Goal: Information Seeking & Learning: Learn about a topic

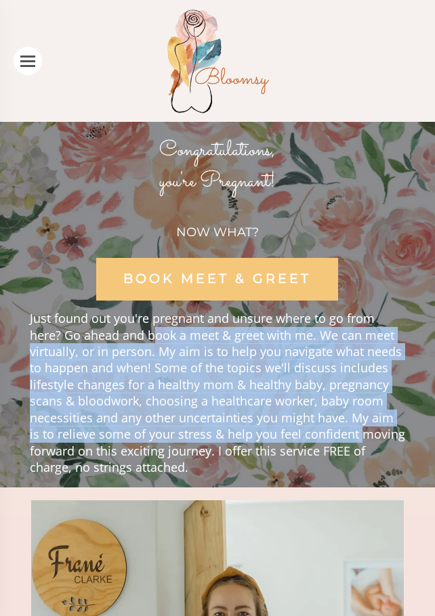
drag, startPoint x: 223, startPoint y: 331, endPoint x: 345, endPoint y: 434, distance: 159.5
click at [345, 434] on span "Just found out you're pregnant and unsure where to go from here? Go ahead and b…" at bounding box center [217, 392] width 375 height 165
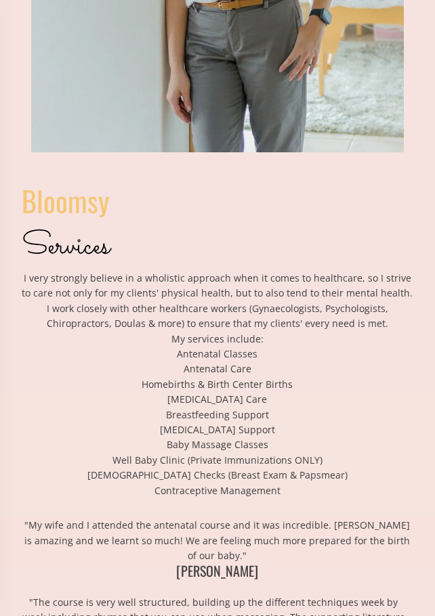
scroll to position [812, 0]
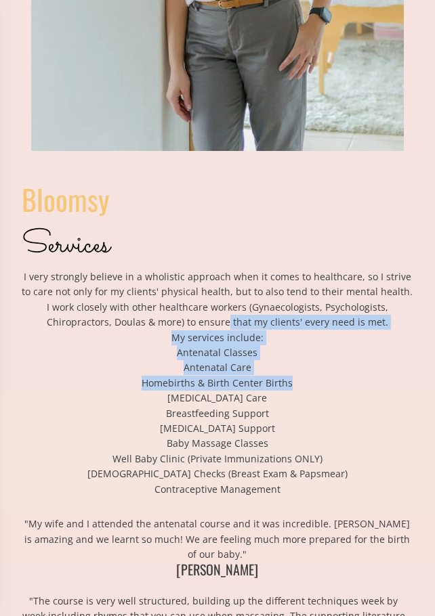
drag, startPoint x: 228, startPoint y: 320, endPoint x: 328, endPoint y: 379, distance: 116.2
click at [328, 379] on div "Bloomsy Services I very strongly believe in a wholistic approach when it comes …" at bounding box center [217, 337] width 391 height 319
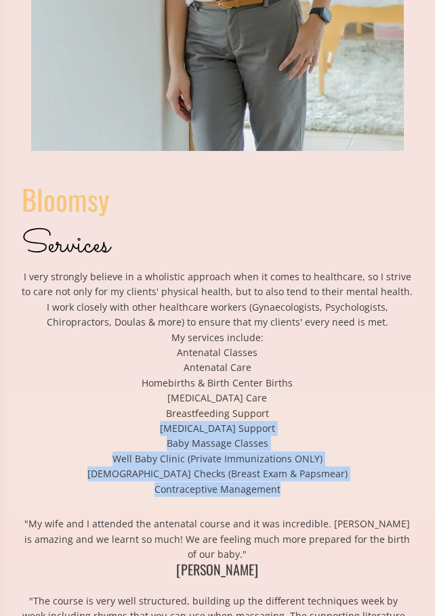
drag, startPoint x: 175, startPoint y: 428, endPoint x: 292, endPoint y: 485, distance: 129.9
click at [292, 485] on div "Bloomsy Services I very strongly believe in a wholistic approach when it comes …" at bounding box center [217, 337] width 391 height 319
click at [305, 494] on p "Contraceptive Management" at bounding box center [217, 489] width 391 height 15
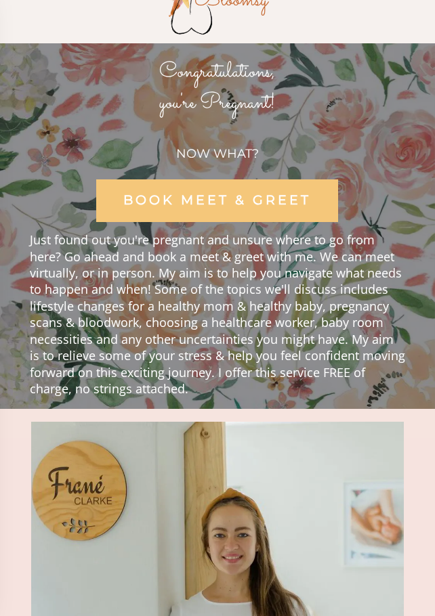
scroll to position [0, 0]
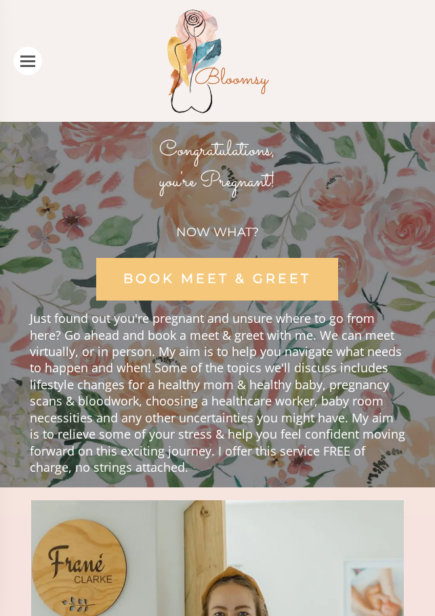
click at [317, 68] on div at bounding box center [217, 61] width 435 height 108
click at [27, 64] on ul at bounding box center [28, 61] width 28 height 28
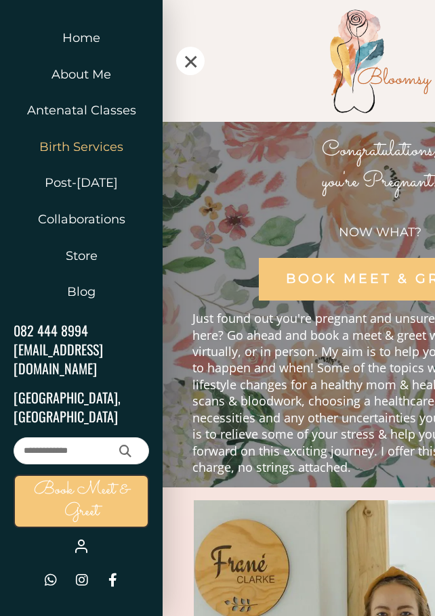
click at [104, 152] on link "Birth Services" at bounding box center [81, 147] width 135 height 37
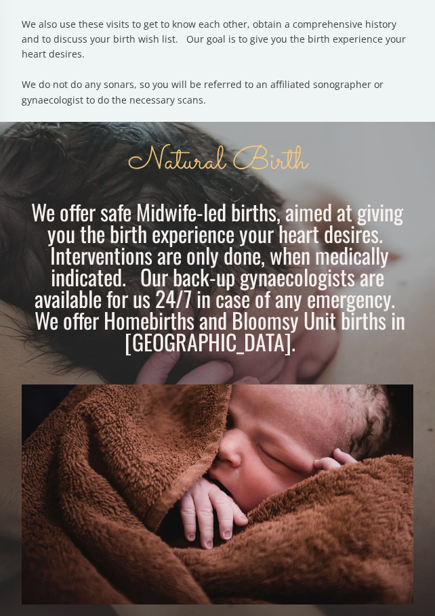
scroll to position [880, 0]
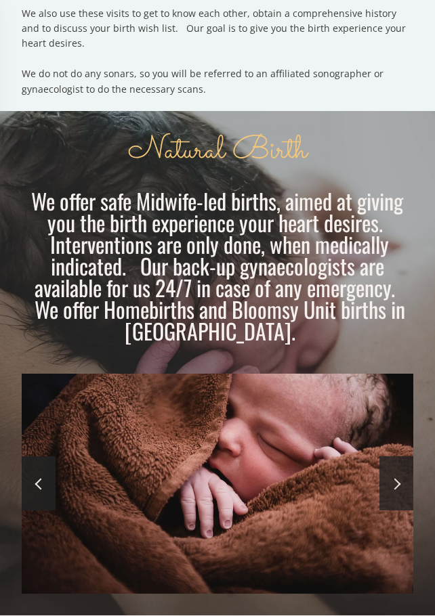
click at [391, 481] on link at bounding box center [396, 483] width 34 height 54
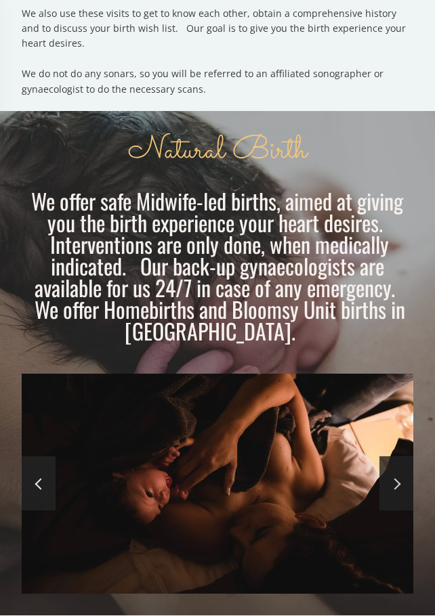
click at [391, 481] on link at bounding box center [396, 483] width 34 height 54
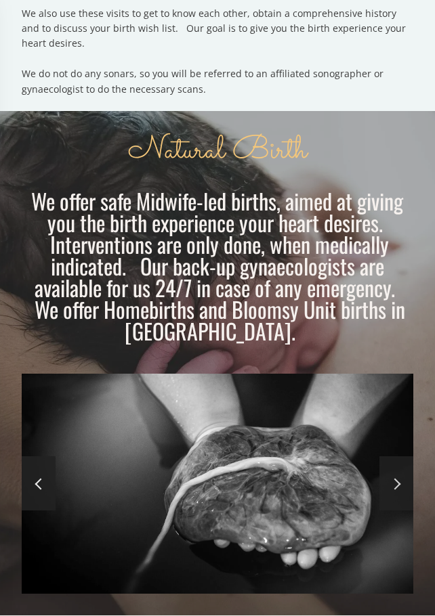
click at [391, 481] on link at bounding box center [396, 483] width 34 height 54
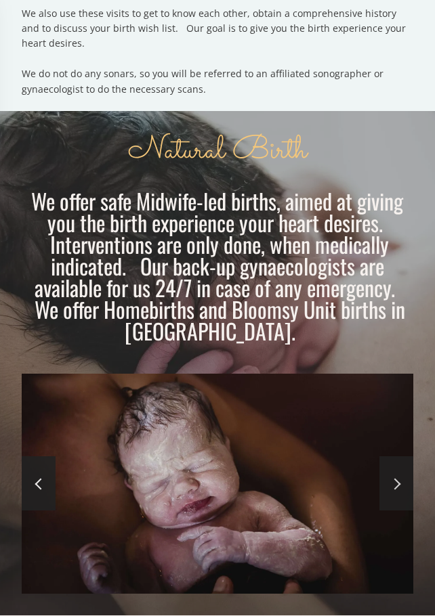
click at [391, 481] on link at bounding box center [396, 483] width 34 height 54
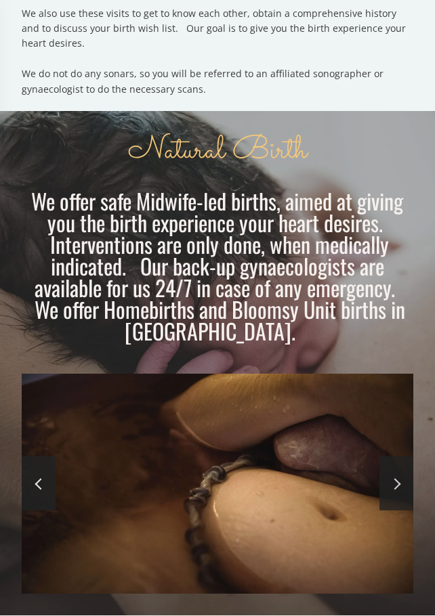
click at [390, 491] on link at bounding box center [396, 483] width 34 height 54
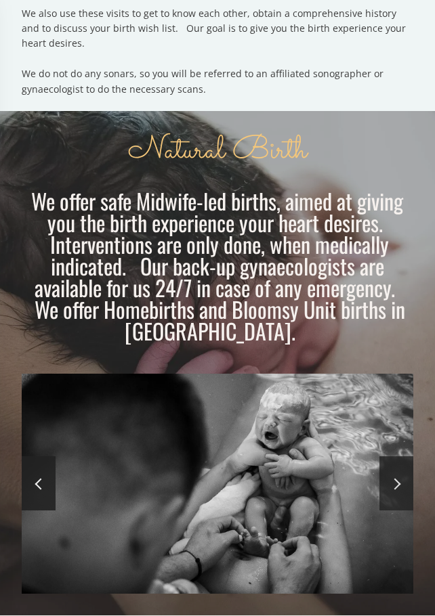
click at [390, 491] on link at bounding box center [396, 483] width 34 height 54
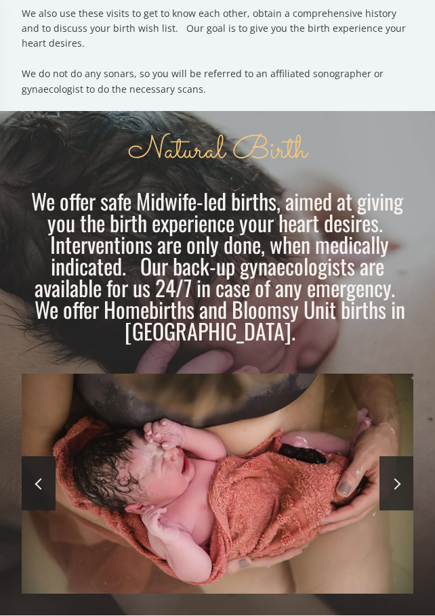
click at [390, 491] on link at bounding box center [396, 483] width 34 height 54
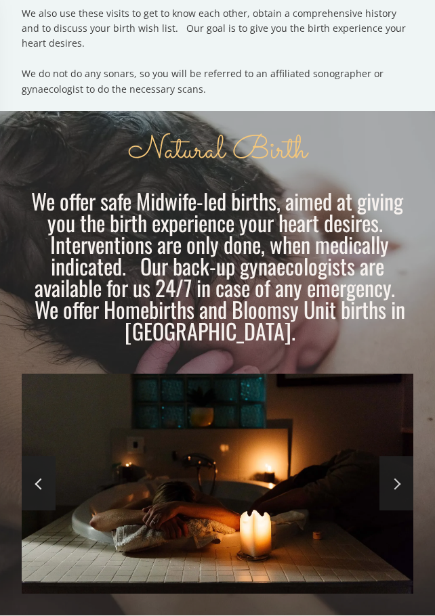
click at [390, 491] on link at bounding box center [396, 483] width 34 height 54
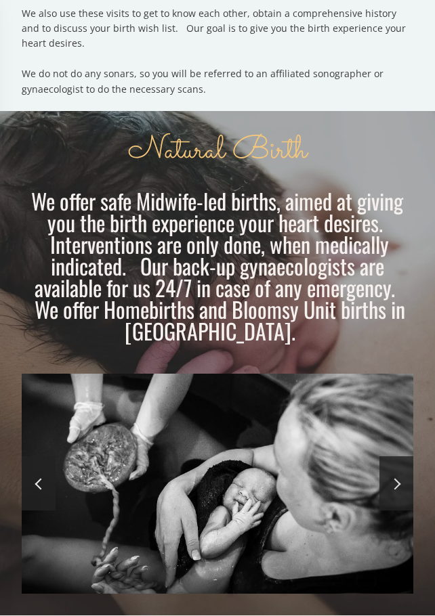
click at [390, 491] on link at bounding box center [396, 483] width 34 height 54
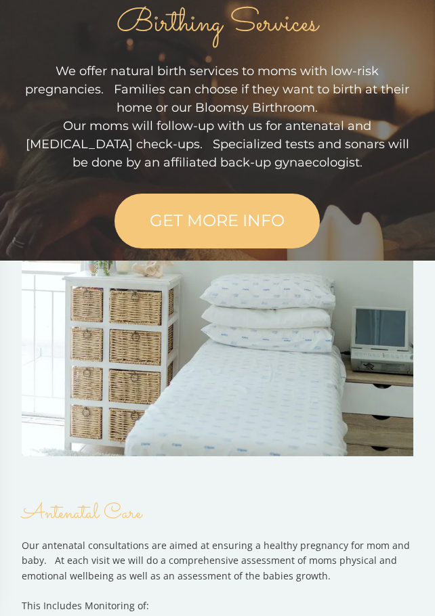
scroll to position [0, 0]
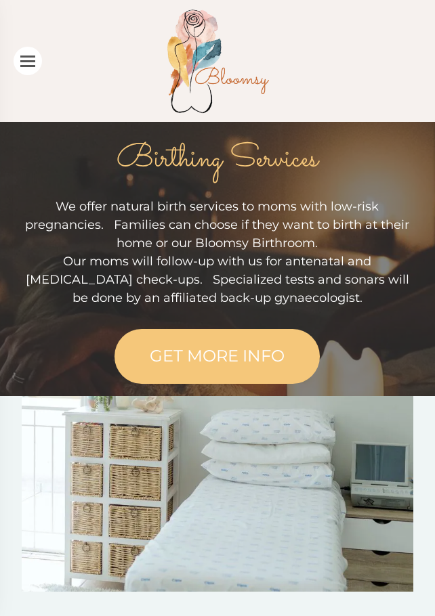
click at [28, 65] on li at bounding box center [27, 66] width 15 height 2
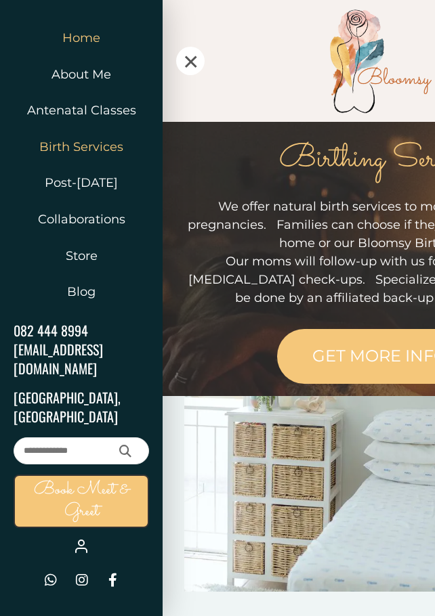
click at [76, 34] on link "Home" at bounding box center [81, 38] width 135 height 37
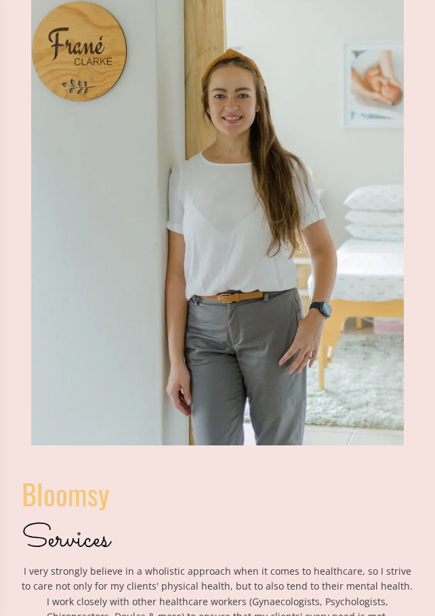
scroll to position [542, 0]
